Goal: Task Accomplishment & Management: Use online tool/utility

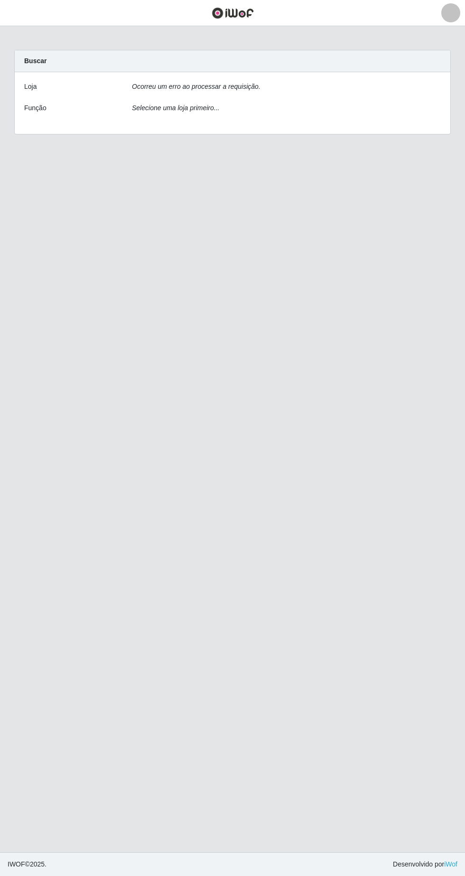
click at [239, 88] on icon "Ocorreu um erro ao processar a requisição." at bounding box center [196, 87] width 129 height 8
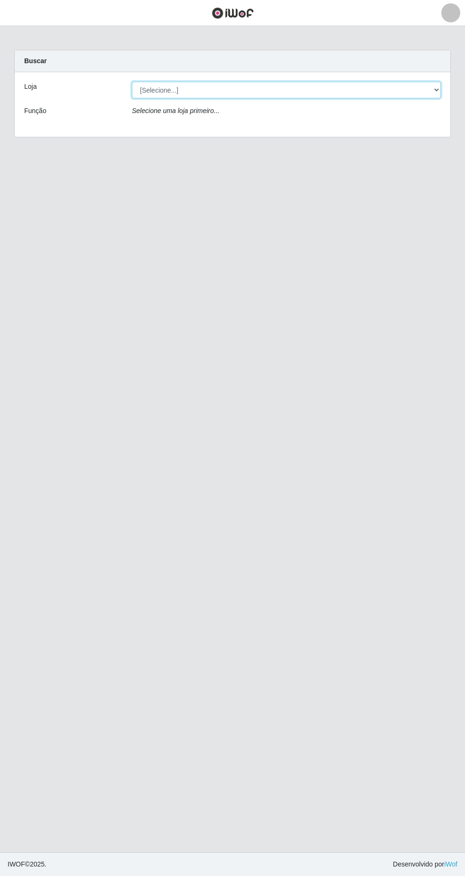
click at [189, 88] on select "[Selecione...] Extrabom - Loja 05 Jardim Camburi" at bounding box center [286, 90] width 309 height 17
select select "494"
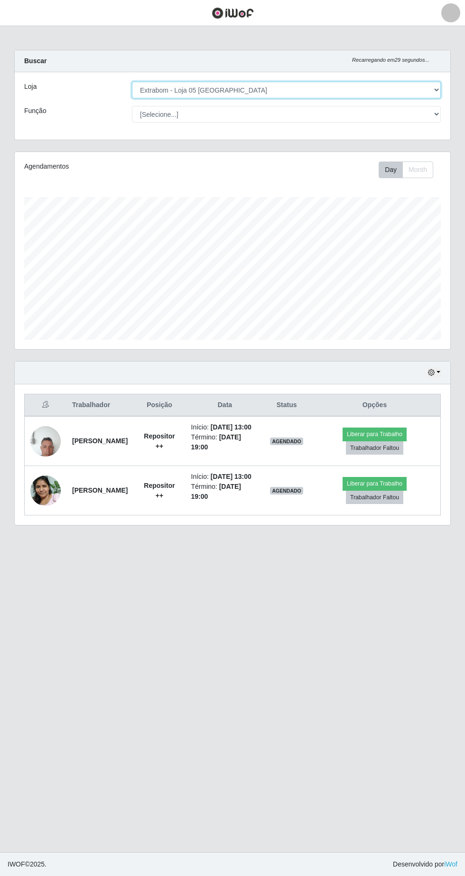
scroll to position [197, 436]
